Goal: Find specific page/section: Find specific page/section

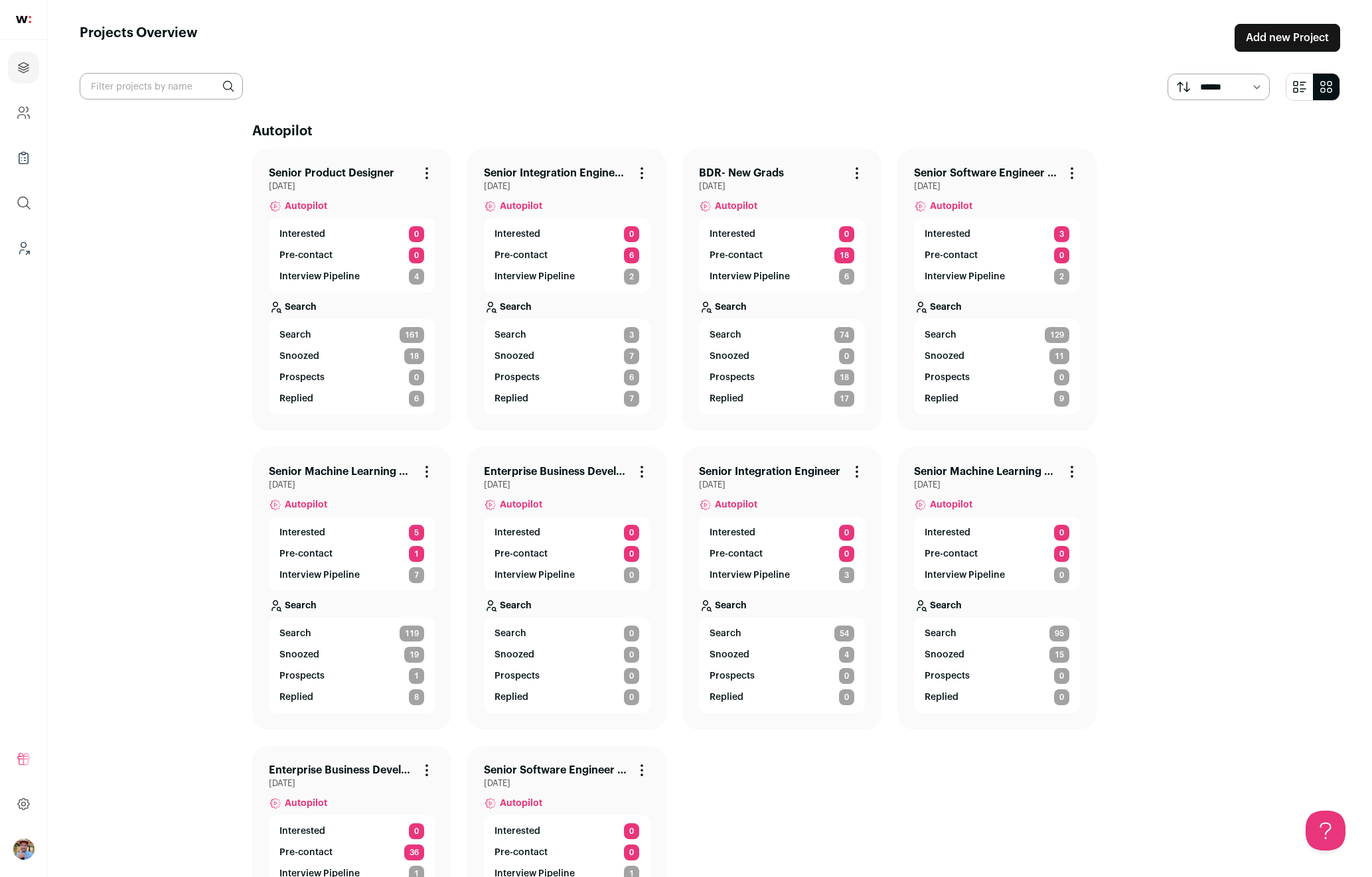
click at [297, 176] on link "Senior Product Designer" at bounding box center [332, 173] width 126 height 16
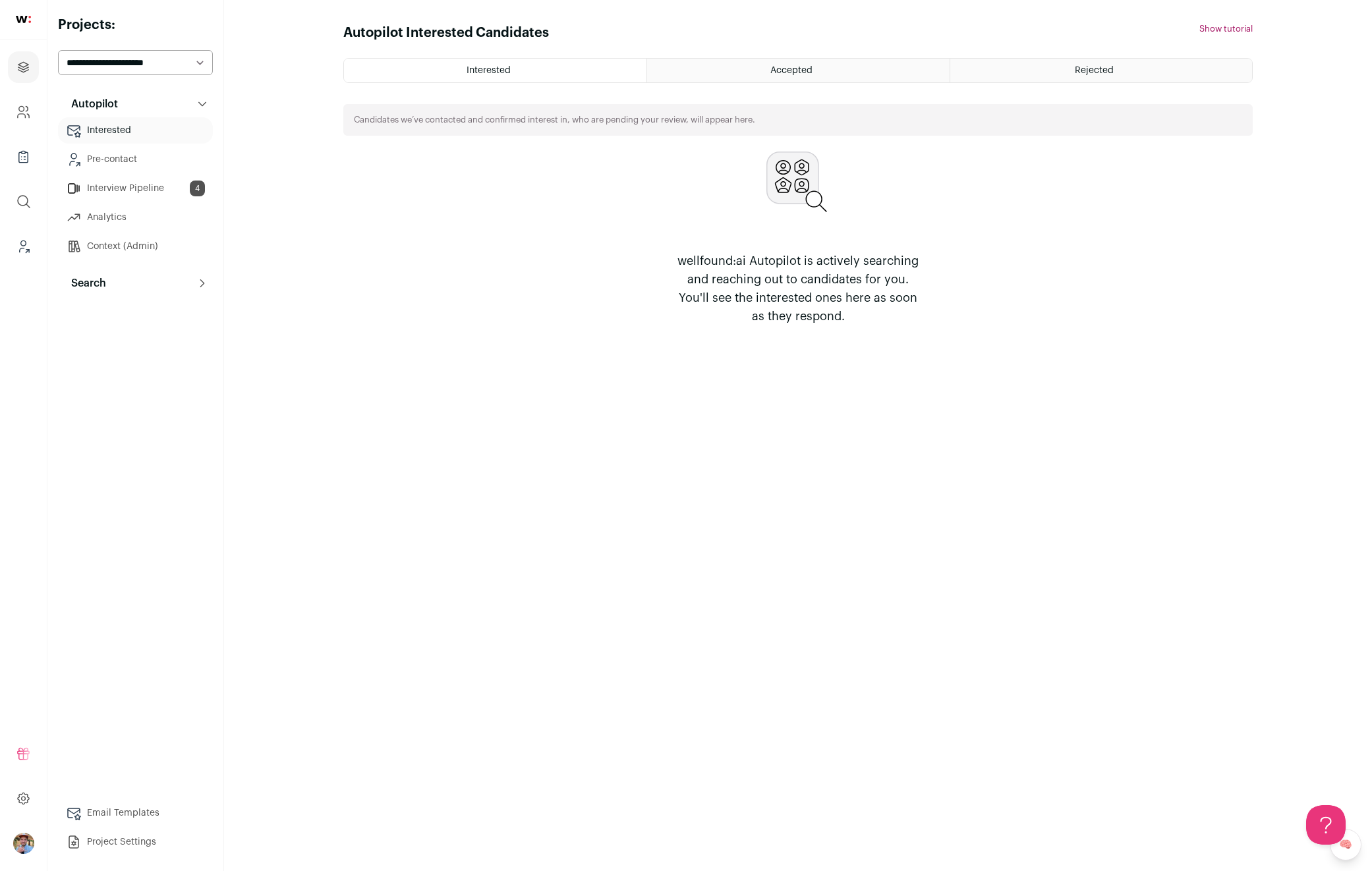
click at [129, 165] on link "Pre-contact" at bounding box center [136, 159] width 155 height 26
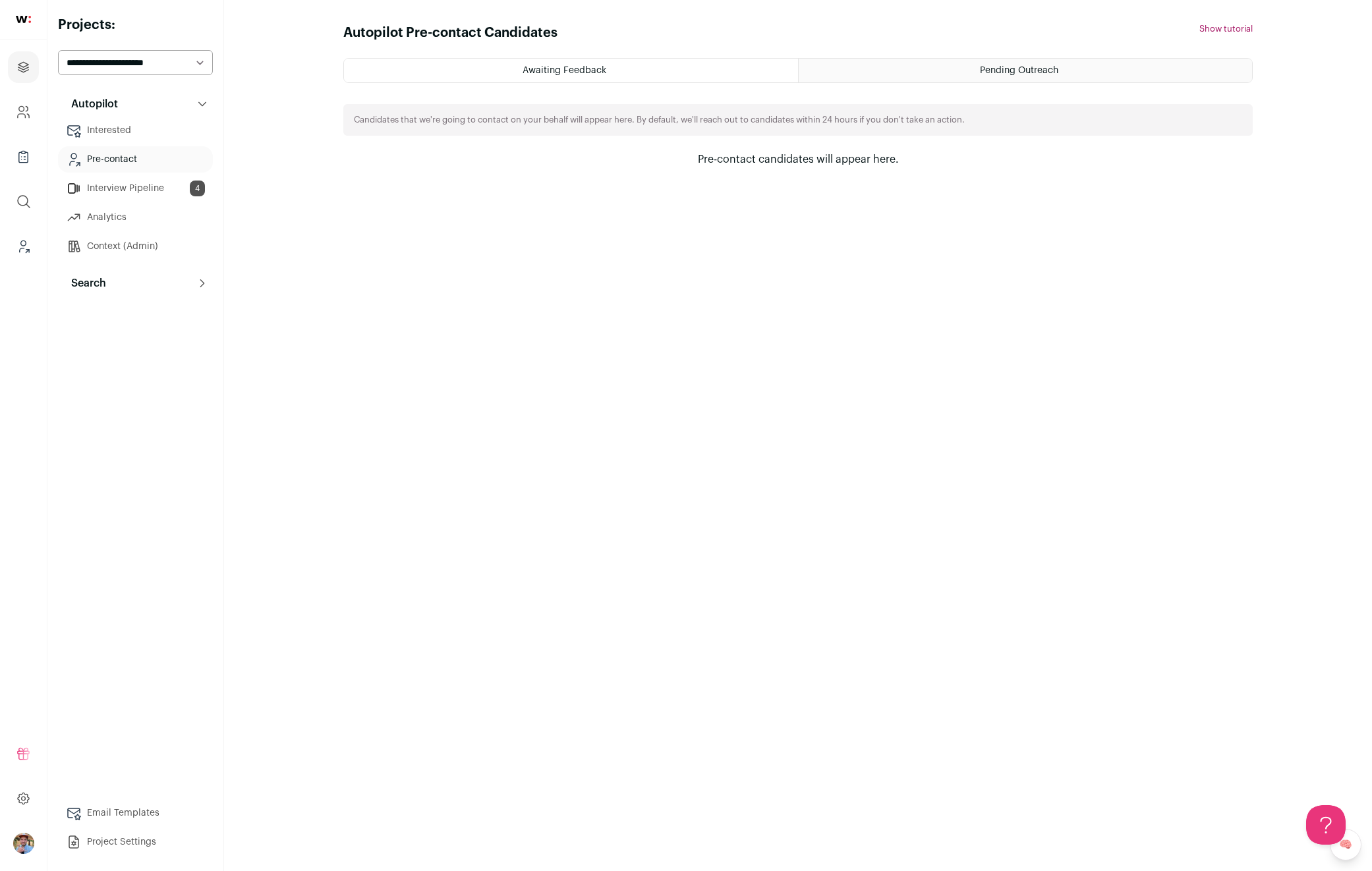
click at [905, 61] on div "Pending Outreach" at bounding box center [1025, 70] width 453 height 24
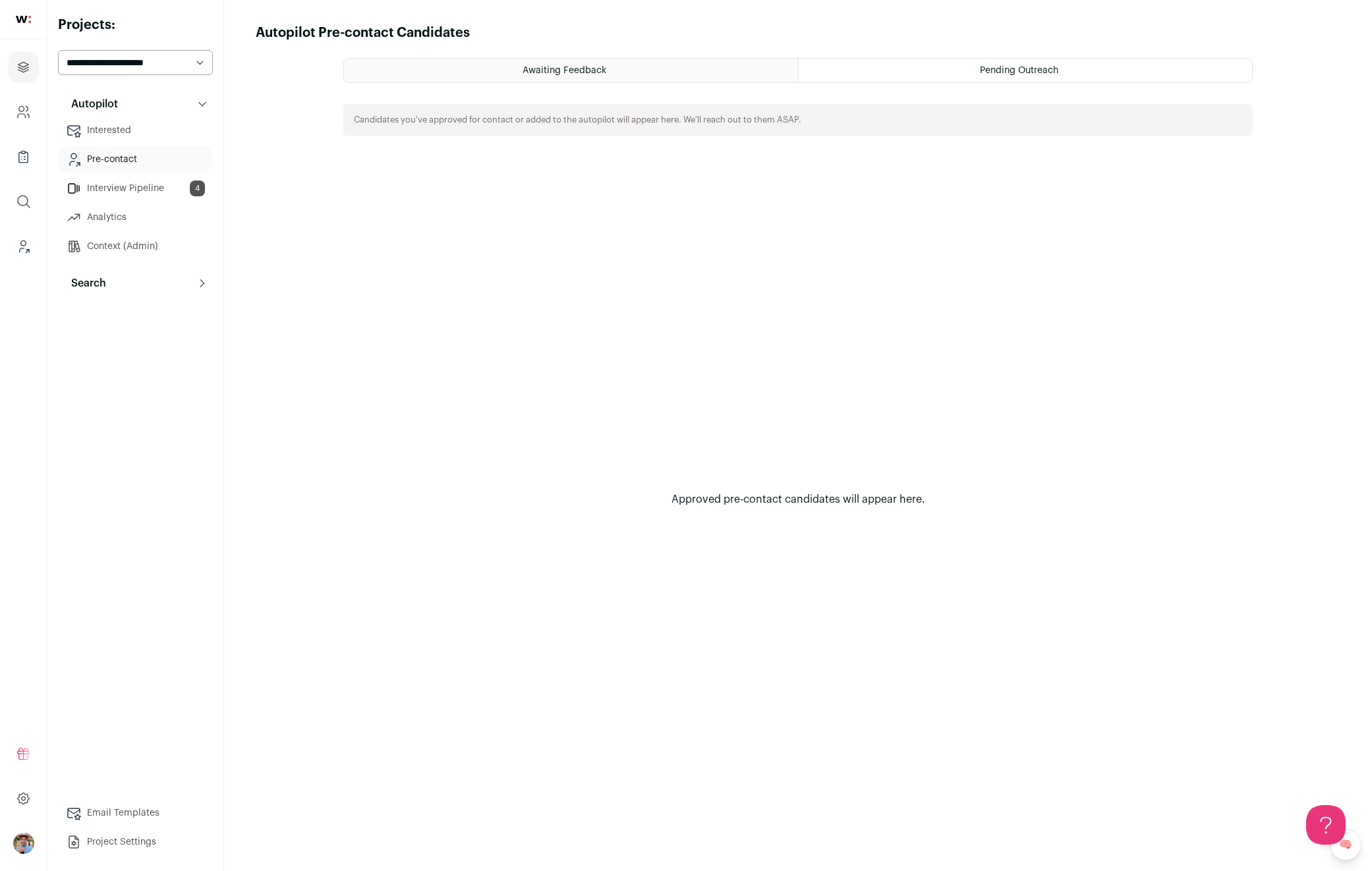
click at [108, 192] on link "Interview Pipeline 4" at bounding box center [136, 188] width 155 height 26
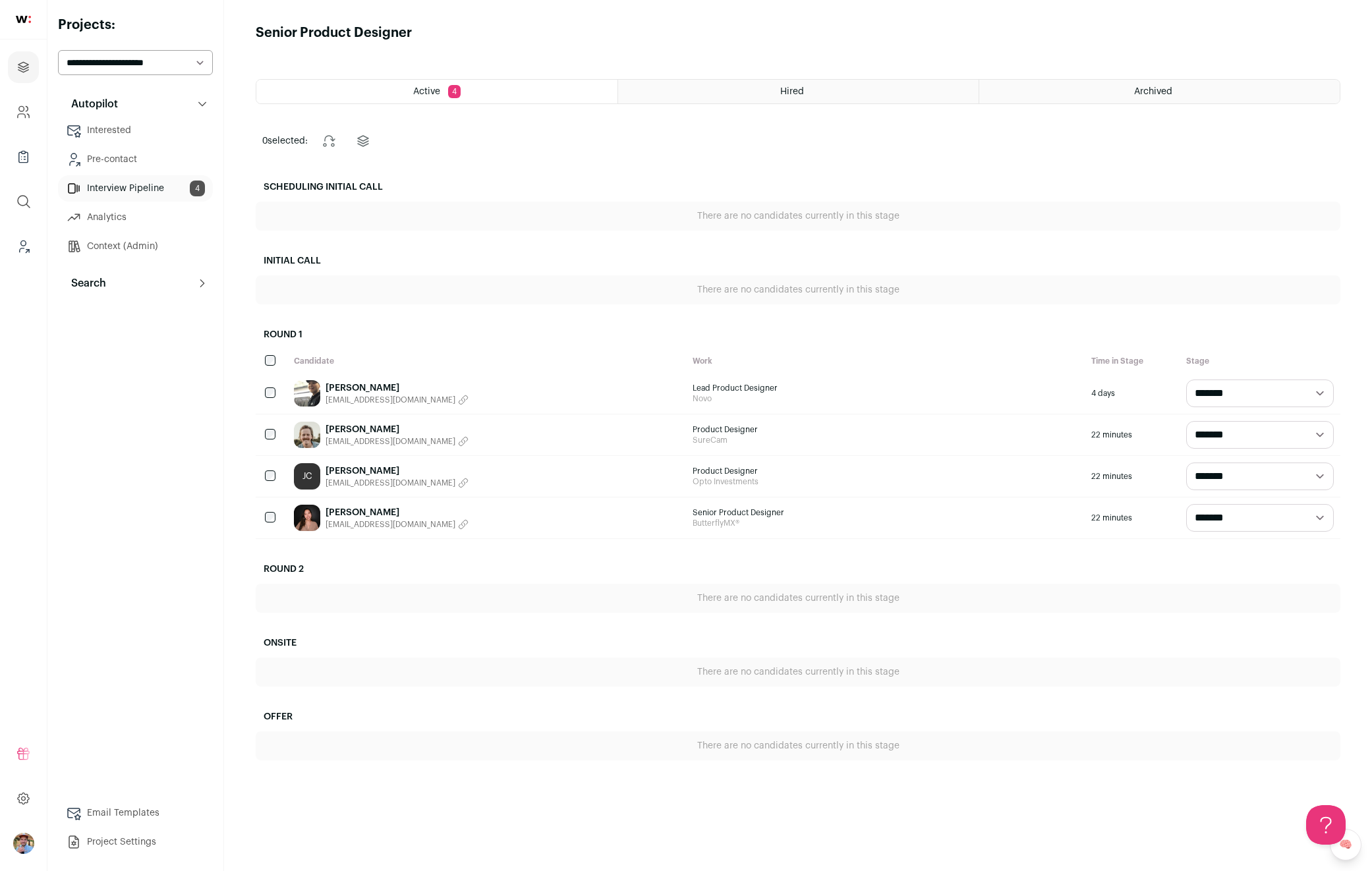
click at [350, 388] on link "[PERSON_NAME]" at bounding box center [397, 387] width 143 height 13
